Goal: Task Accomplishment & Management: Use online tool/utility

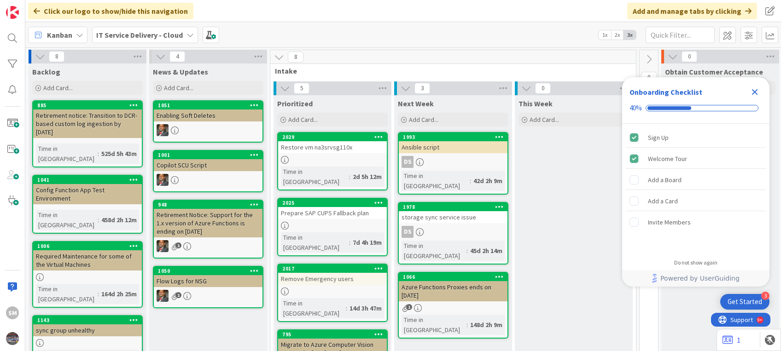
click at [755, 88] on icon "Close Checklist" at bounding box center [754, 92] width 11 height 11
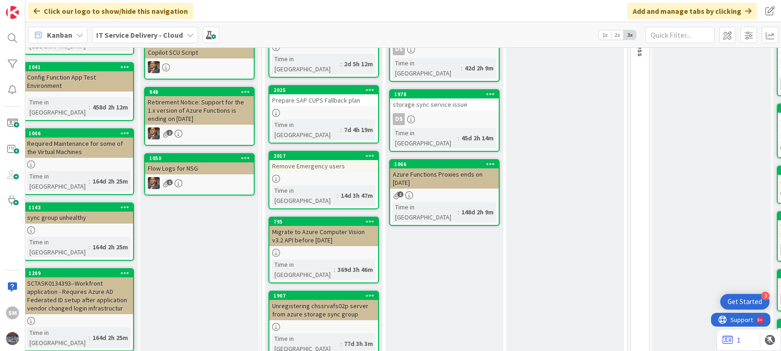
scroll to position [0, 9]
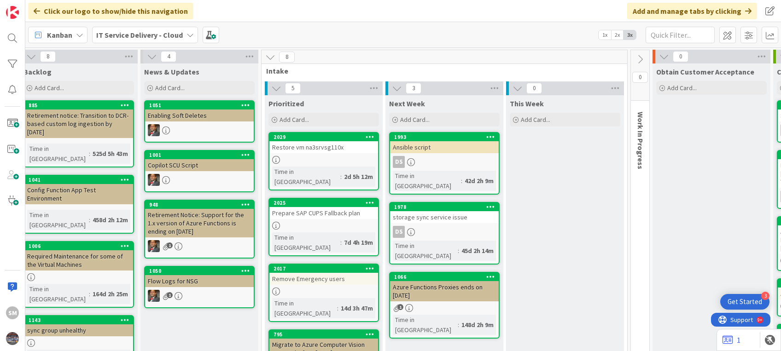
click at [325, 150] on div "Restore vm na3srvsg110x" at bounding box center [323, 147] width 109 height 12
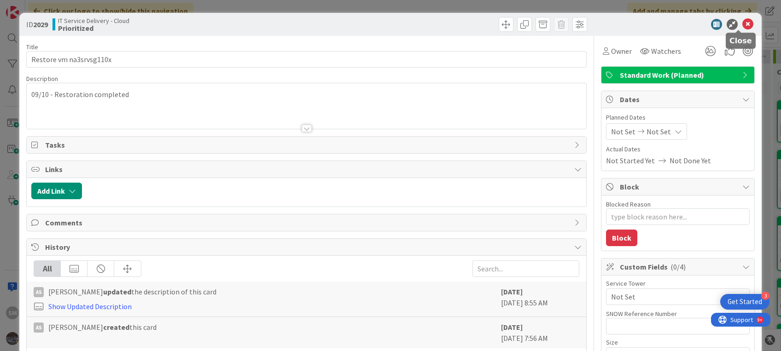
click at [742, 26] on icon at bounding box center [747, 24] width 11 height 11
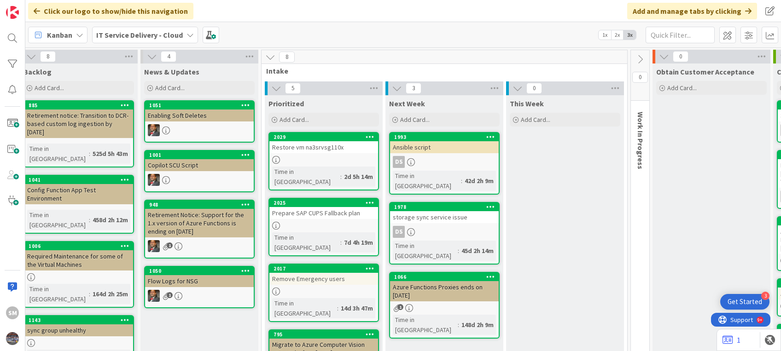
click at [325, 209] on link "2025 Prepare SAP CUPS Fallback plan Time in Column : 7d 4h 19m" at bounding box center [323, 227] width 110 height 58
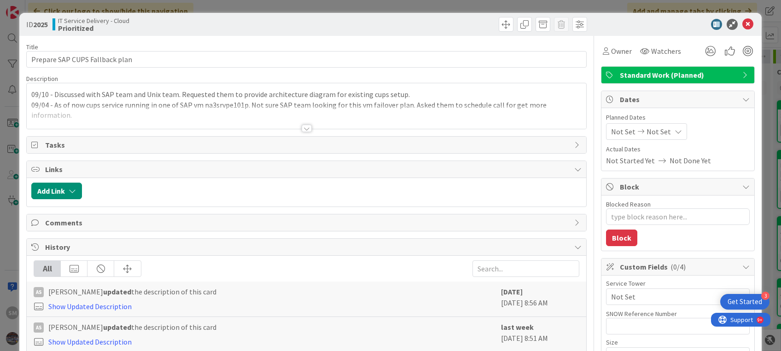
type textarea "x"
click at [250, 112] on div at bounding box center [306, 116] width 559 height 23
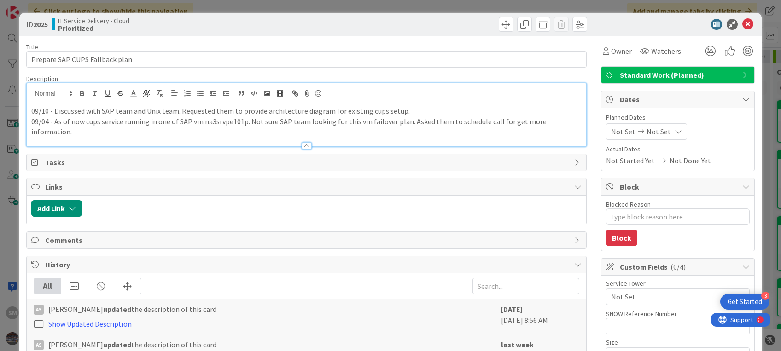
click at [263, 112] on p "09/10 - Discussed with SAP team and Unix team. Requested them to provide archit…" at bounding box center [305, 111] width 549 height 11
click at [183, 114] on p "09/10 - Discussed with SAP team and Unix team. Requested them to provide archit…" at bounding box center [305, 111] width 549 height 11
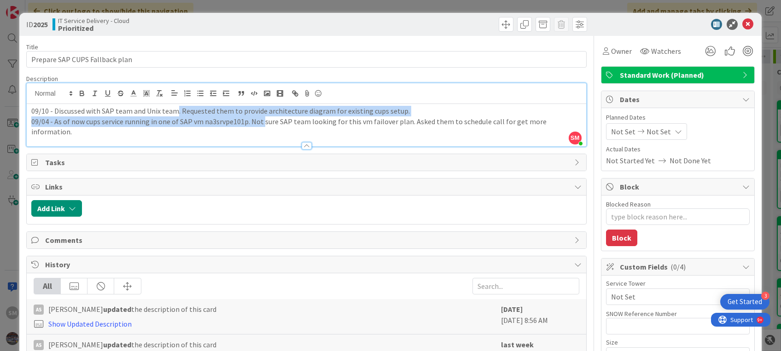
drag, startPoint x: 176, startPoint y: 107, endPoint x: 262, endPoint y: 116, distance: 86.0
click at [262, 116] on div "09/10 - Discussed with SAP team and Unix team. Requested them to provide archit…" at bounding box center [306, 125] width 559 height 42
click at [262, 116] on p "09/04 - As of now cups service running in one of SAP vm na3srvpe101p. Not sure …" at bounding box center [305, 126] width 549 height 21
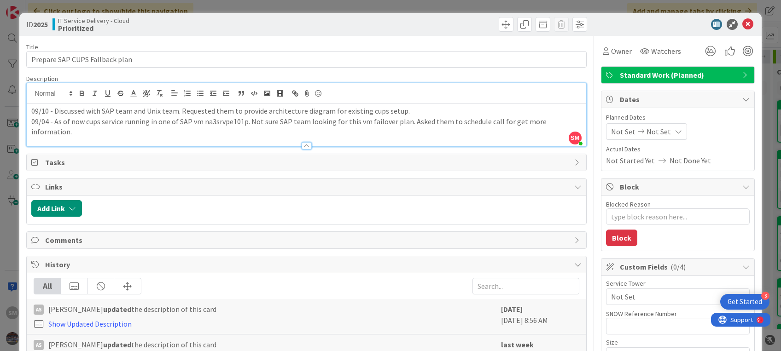
click at [353, 119] on p "09/04 - As of now cups service running in one of SAP vm na3srvpe101p. Not sure …" at bounding box center [305, 126] width 549 height 21
click at [434, 114] on p "09/10 - Discussed with SAP team and Unix team. Requested them to provide archit…" at bounding box center [305, 111] width 549 height 11
click at [435, 137] on div at bounding box center [306, 142] width 559 height 10
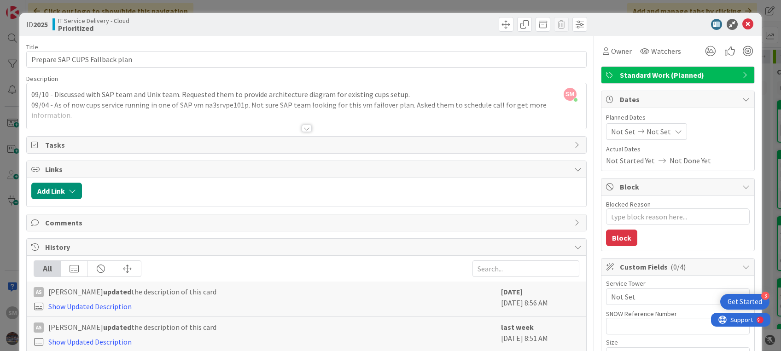
click at [332, 111] on div at bounding box center [306, 116] width 559 height 23
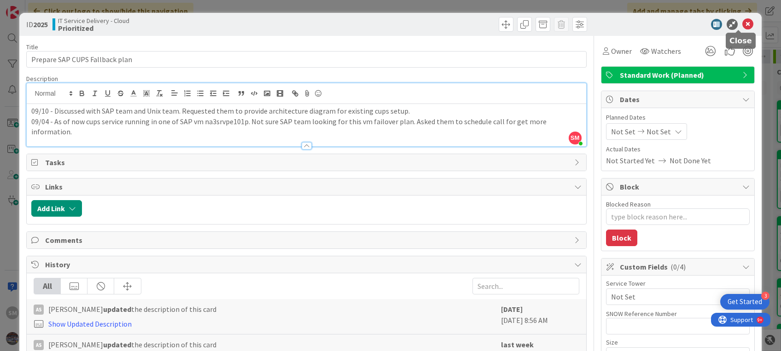
click at [742, 23] on icon at bounding box center [747, 24] width 11 height 11
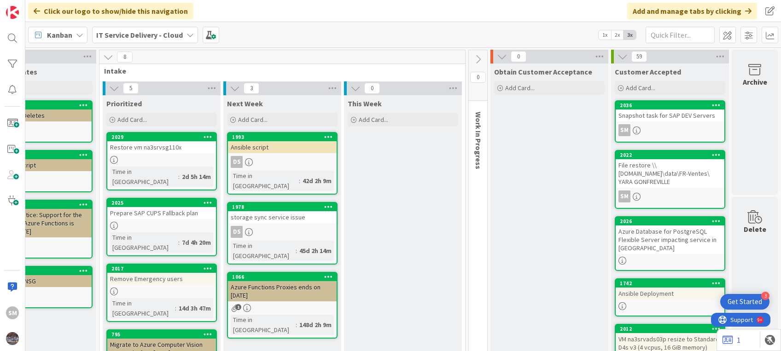
scroll to position [0, 99]
